Goal: Task Accomplishment & Management: Complete application form

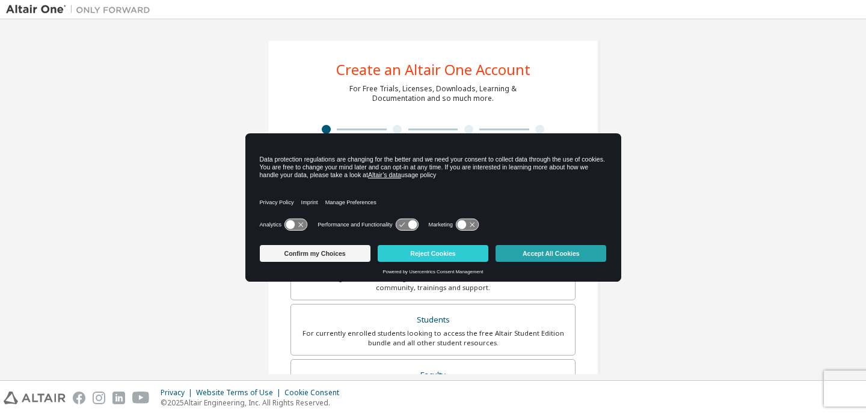
click at [569, 250] on button "Accept All Cookies" at bounding box center [550, 253] width 111 height 17
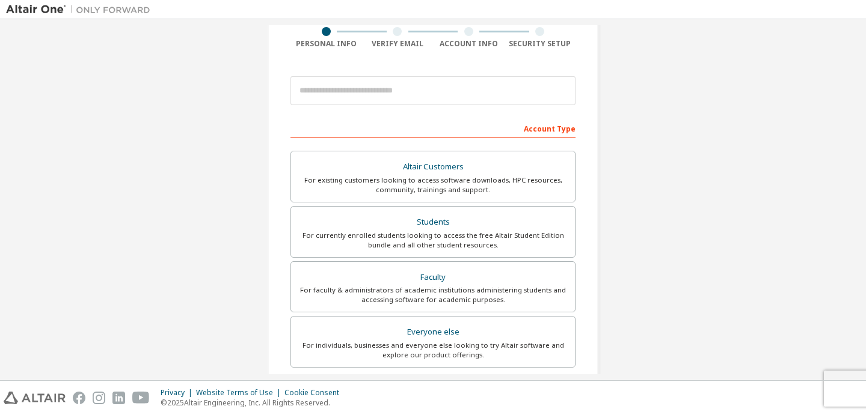
scroll to position [124, 0]
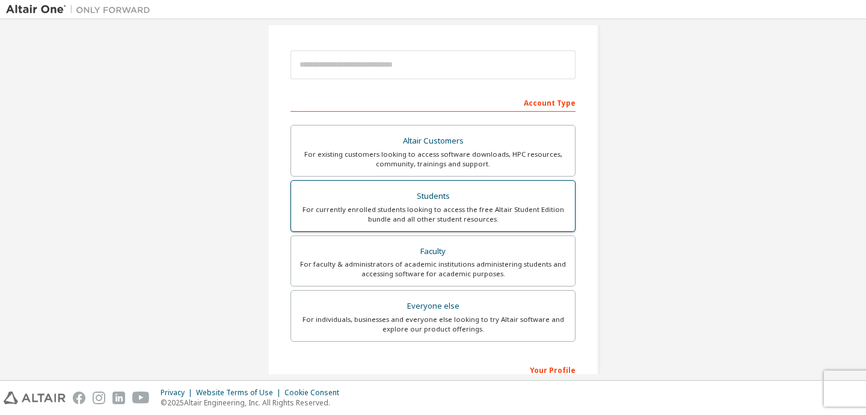
click at [506, 209] on div "For currently enrolled students looking to access the free Altair Student Editi…" at bounding box center [432, 214] width 269 height 19
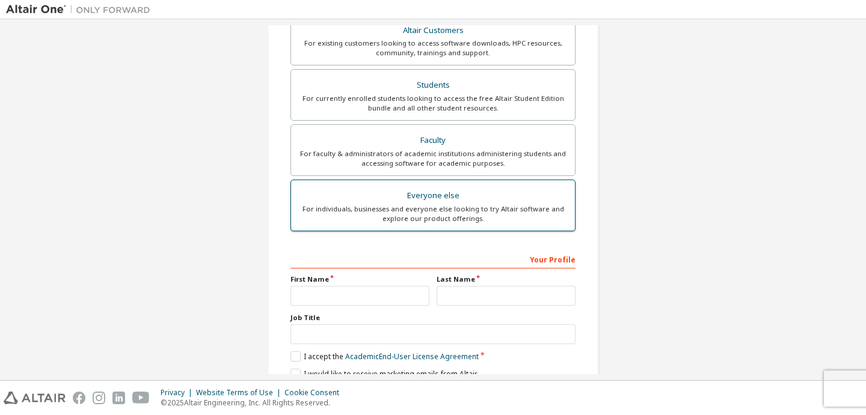
scroll to position [319, 0]
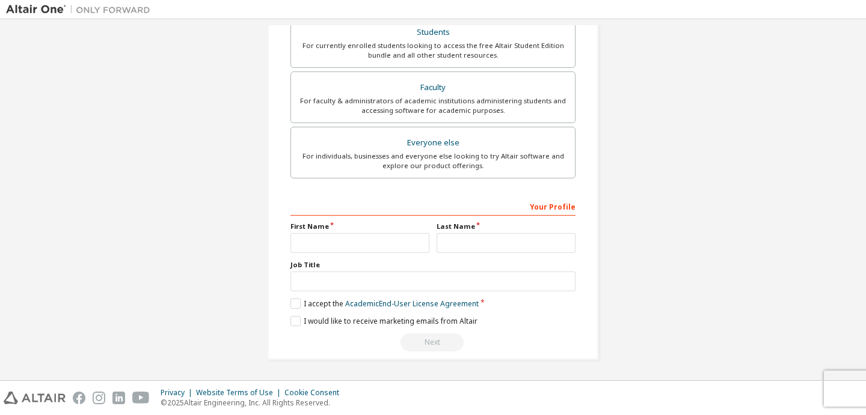
click at [379, 233] on div "First Name" at bounding box center [360, 237] width 146 height 31
click at [379, 243] on input "text" at bounding box center [359, 243] width 139 height 20
type input "*******"
click at [297, 304] on label "I accept the Academic End-User License Agreement" at bounding box center [384, 304] width 188 height 10
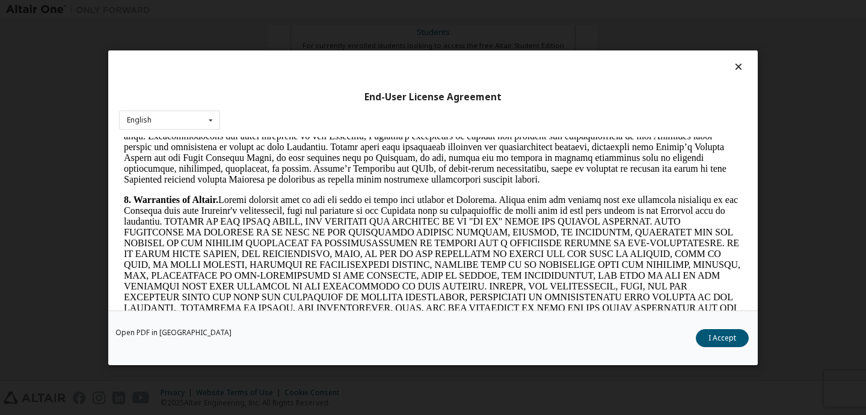
scroll to position [1314, 0]
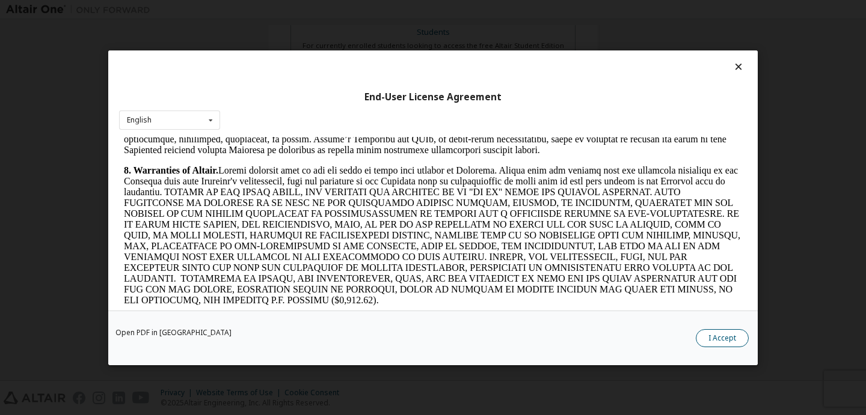
click at [723, 336] on button "I Accept" at bounding box center [722, 338] width 53 height 18
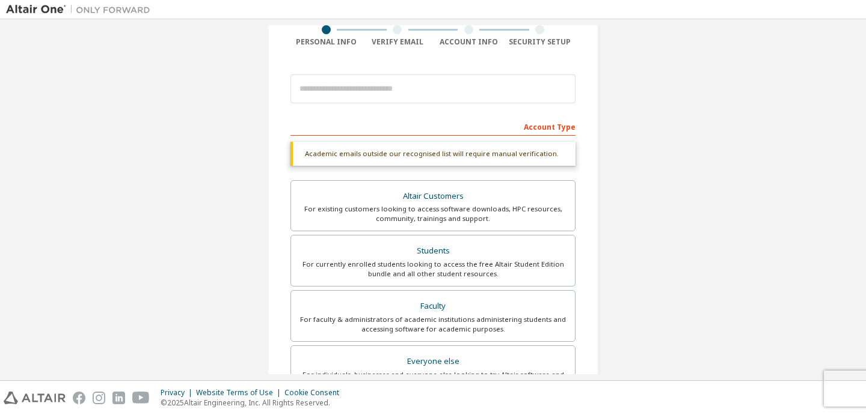
scroll to position [90, 0]
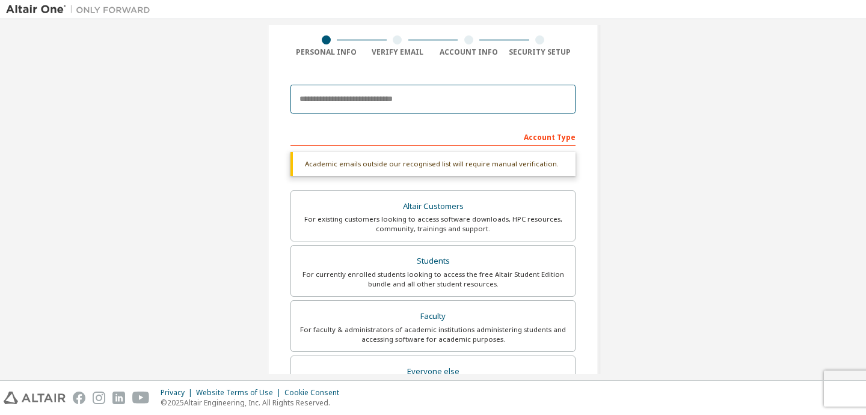
click at [496, 99] on input "email" at bounding box center [432, 99] width 285 height 29
type input "**********"
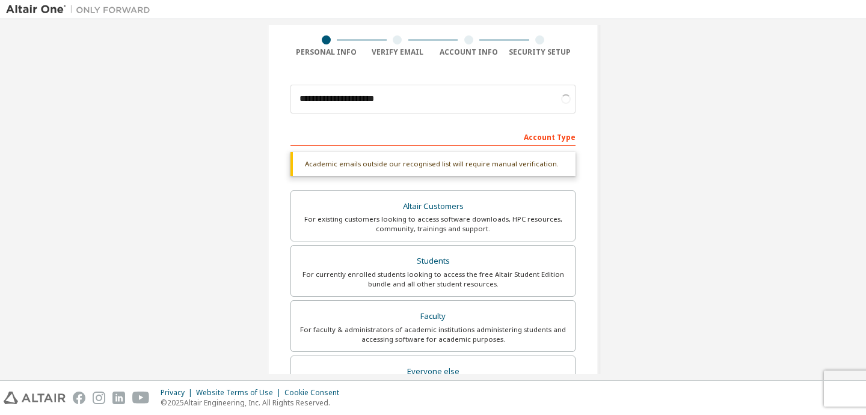
click at [773, 114] on div "**********" at bounding box center [433, 270] width 854 height 668
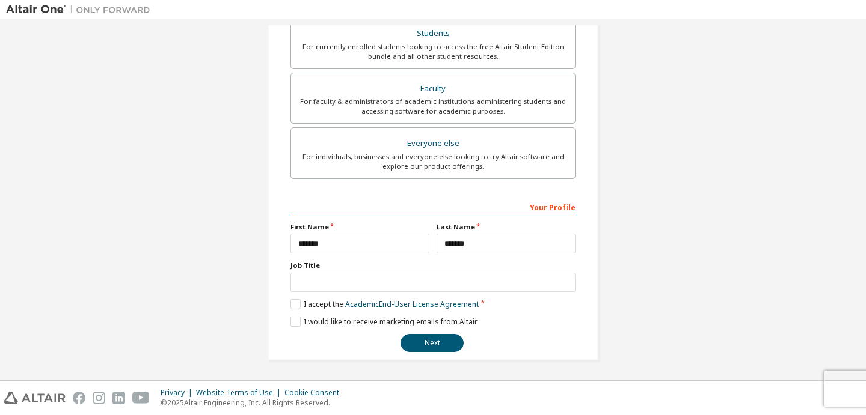
scroll to position [287, 0]
click at [440, 340] on button "Next" at bounding box center [431, 343] width 63 height 18
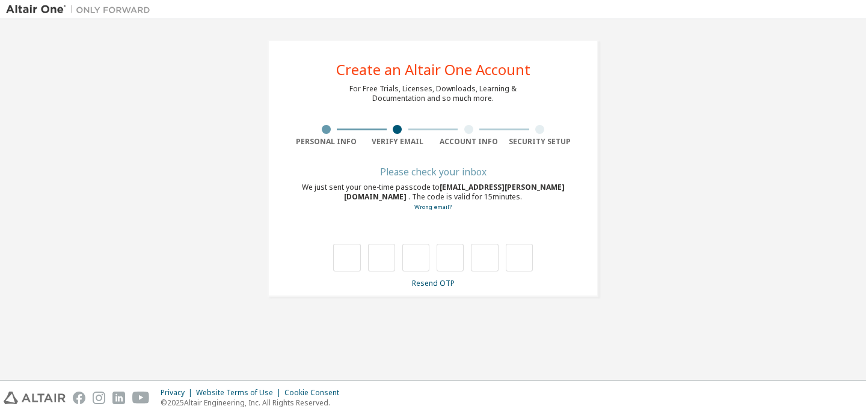
scroll to position [0, 0]
type input "*"
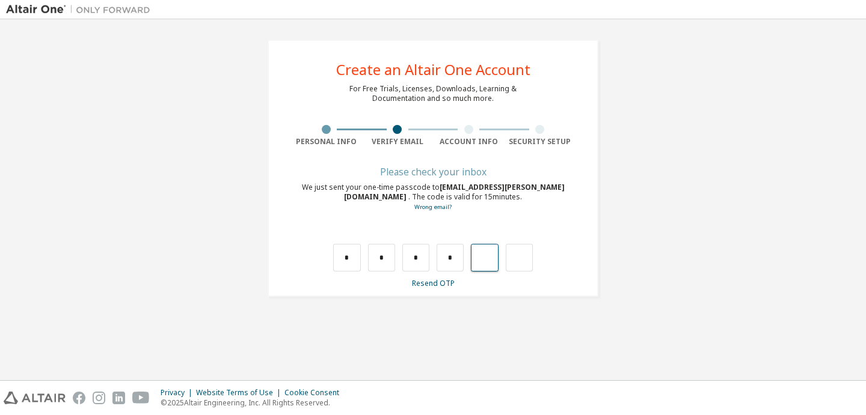
type input "*"
